Goal: Complete application form

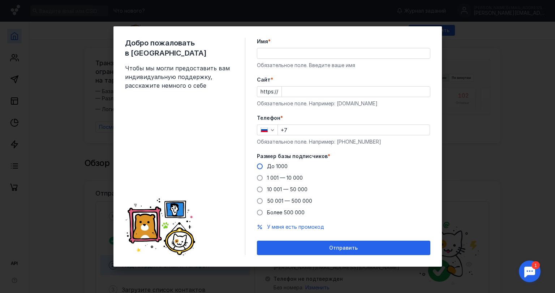
click at [273, 169] on span "До 1000" at bounding box center [277, 166] width 21 height 6
click at [0, 0] on input "До 1000" at bounding box center [0, 0] width 0 height 0
click at [278, 53] on input "Имя *" at bounding box center [343, 53] width 173 height 10
type input "[PERSON_NAME]"
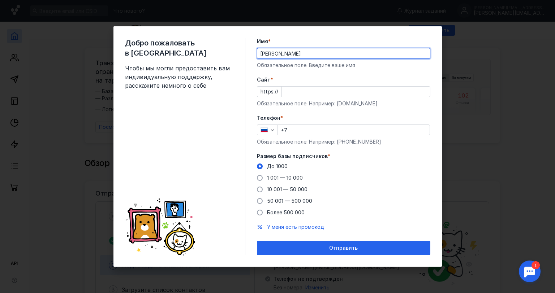
type input "[PHONE_NUMBER]"
click at [302, 92] on input "Cайт *" at bounding box center [356, 92] width 148 height 10
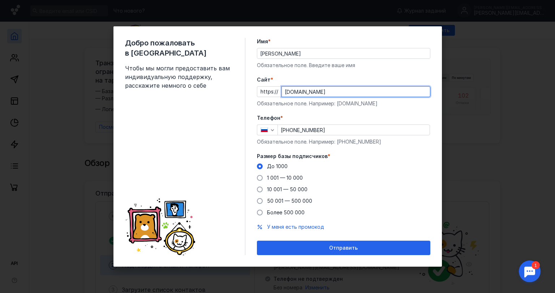
type input "[DOMAIN_NAME]"
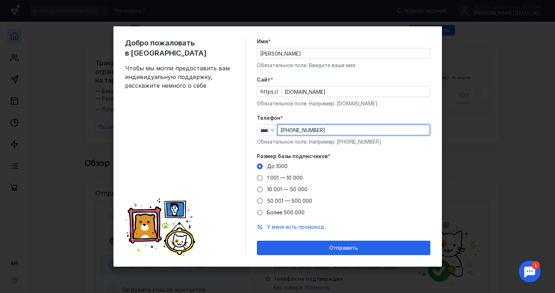
drag, startPoint x: 289, startPoint y: 129, endPoint x: 324, endPoint y: 129, distance: 35.4
click at [324, 129] on input "[PHONE_NUMBER]" at bounding box center [354, 130] width 152 height 10
type input "[PHONE_NUMBER]"
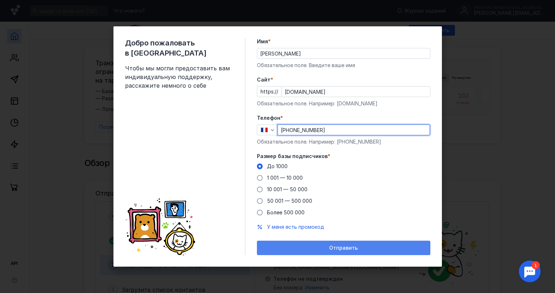
click at [343, 243] on div "Отправить" at bounding box center [343, 248] width 173 height 14
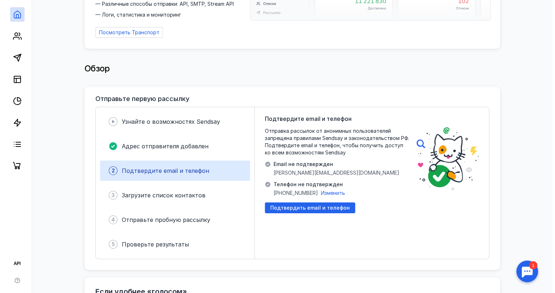
scroll to position [108, 0]
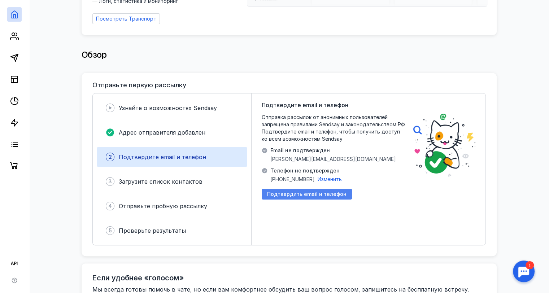
click at [331, 193] on span "Подтвердить email и телефон" at bounding box center [306, 194] width 79 height 6
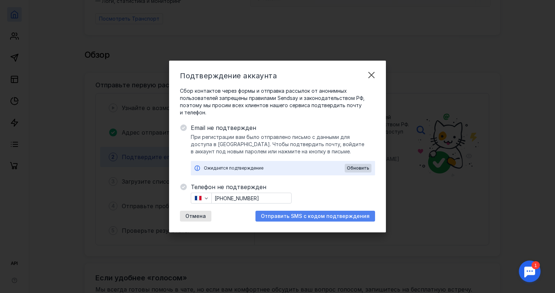
click at [325, 218] on span "Отправить SMS с кодом подтверждения" at bounding box center [315, 216] width 109 height 6
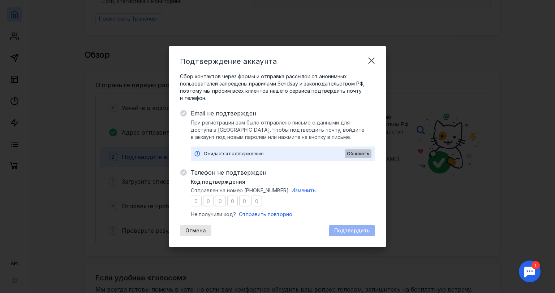
click at [363, 154] on span "Обновить" at bounding box center [358, 153] width 22 height 5
click at [274, 215] on span "Отправить повторно" at bounding box center [265, 214] width 53 height 6
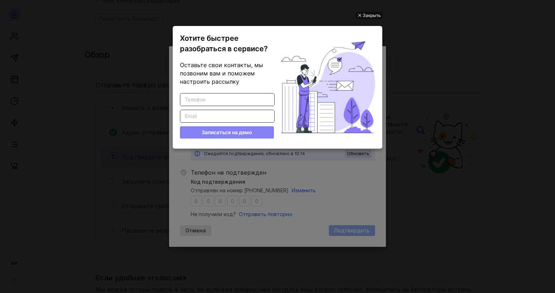
scroll to position [0, 0]
click at [376, 18] on div "Закрыть" at bounding box center [372, 16] width 18 height 8
